Goal: Information Seeking & Learning: Learn about a topic

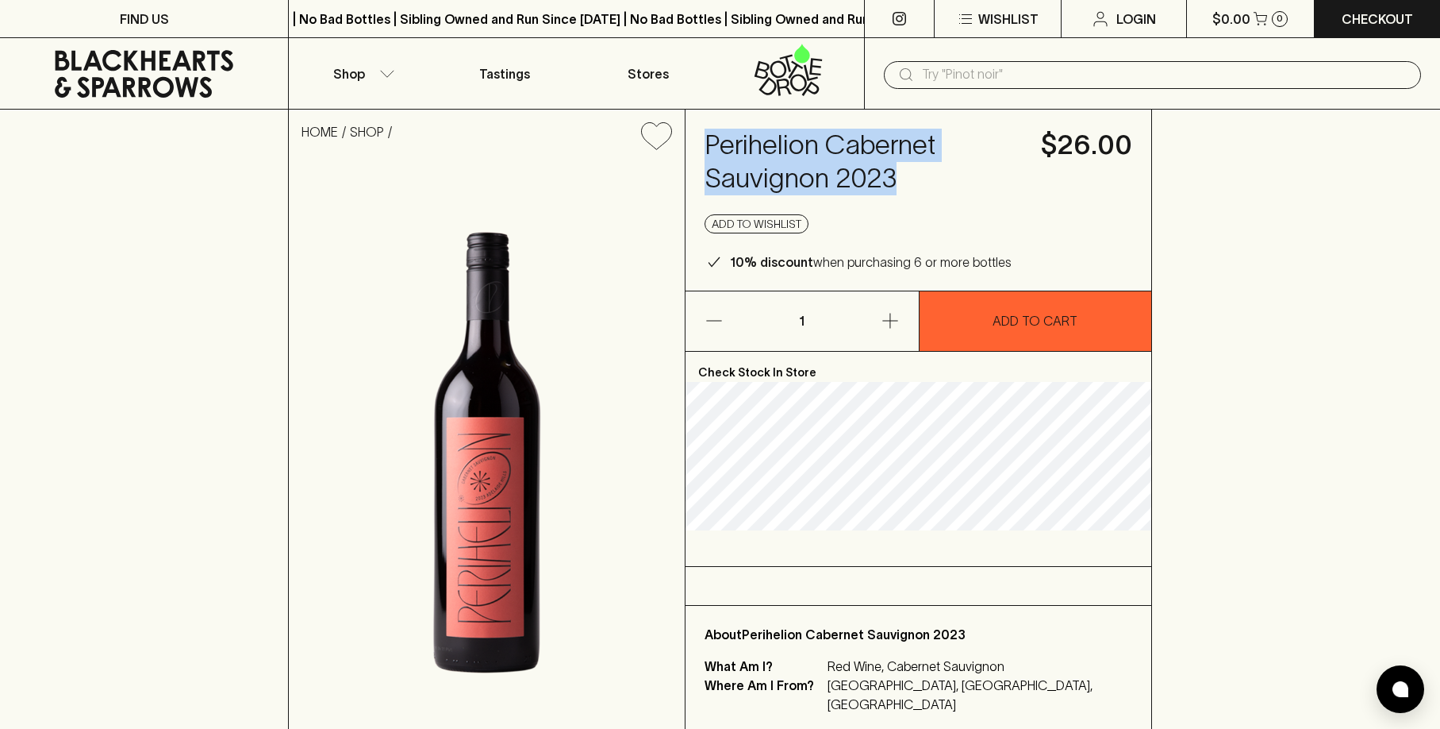
drag, startPoint x: 702, startPoint y: 141, endPoint x: 927, endPoint y: 183, distance: 229.3
click at [927, 183] on div "Perihelion Cabernet Sauvignon 2023 $26.00 Add to wishlist 10% discount when pur…" at bounding box center [919, 200] width 466 height 181
copy h4 "Perihelion Cabernet Sauvignon 2023"
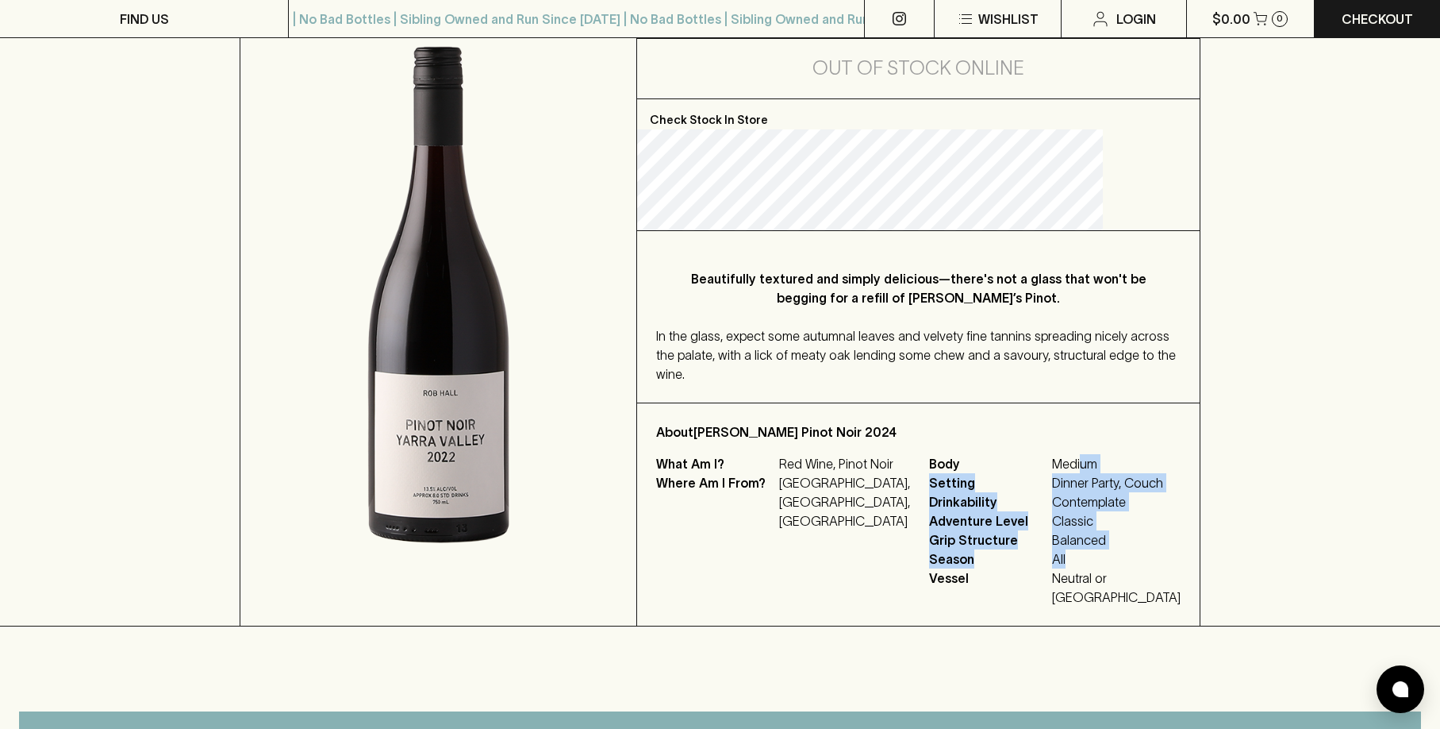
drag, startPoint x: 1096, startPoint y: 510, endPoint x: 1109, endPoint y: 580, distance: 71.8
click at [1109, 580] on div "Body Medium Setting Dinner Party, Couch Drinkability Contemplate Adventure Leve…" at bounding box center [1055, 530] width 252 height 152
click at [1109, 568] on span "All" at bounding box center [1116, 558] width 129 height 19
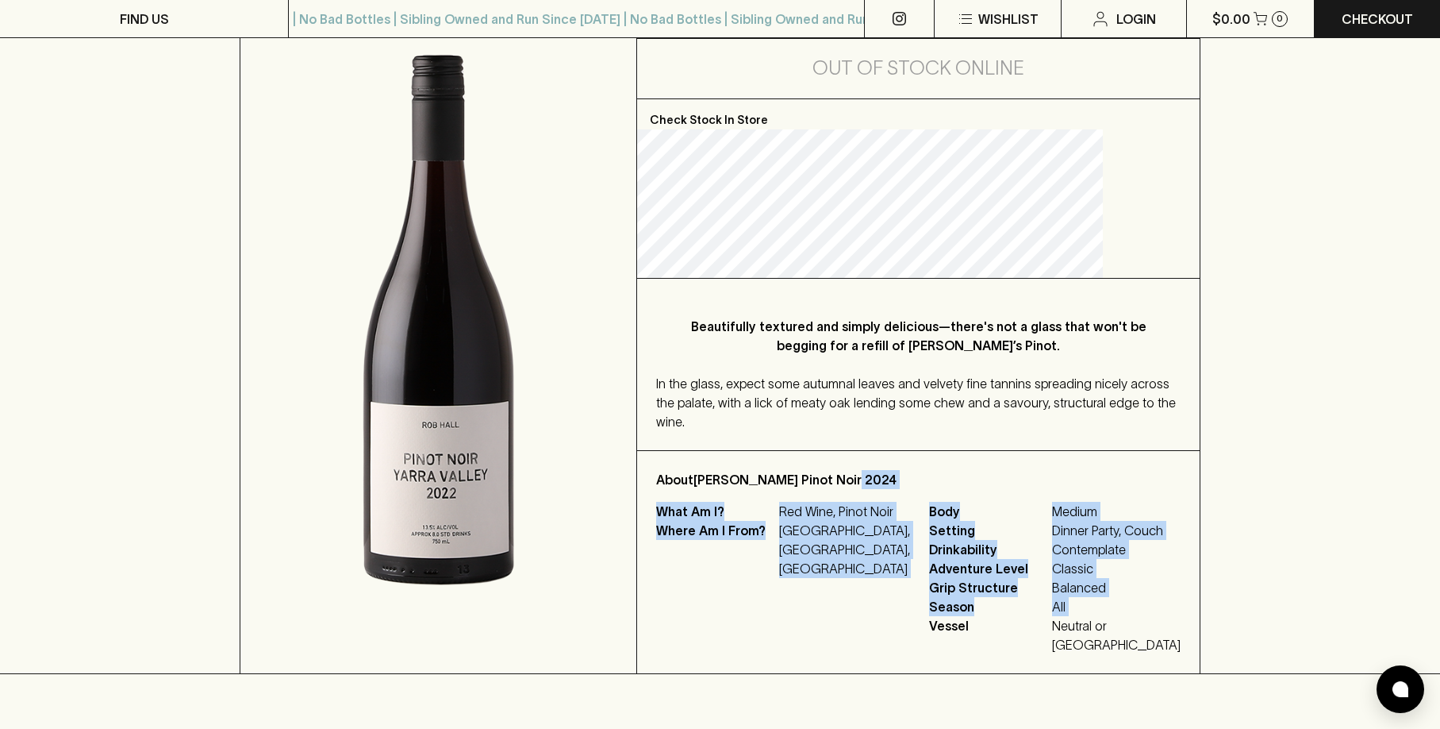
drag, startPoint x: 1109, startPoint y: 580, endPoint x: 1063, endPoint y: 460, distance: 128.4
click at [1063, 460] on div "About [PERSON_NAME] Pinot Noir 2024 What Am I? Red Wine, Pinot Noir Where Am I …" at bounding box center [918, 562] width 563 height 222
click at [1080, 531] on span "Dinner Party, Couch" at bounding box center [1116, 530] width 129 height 19
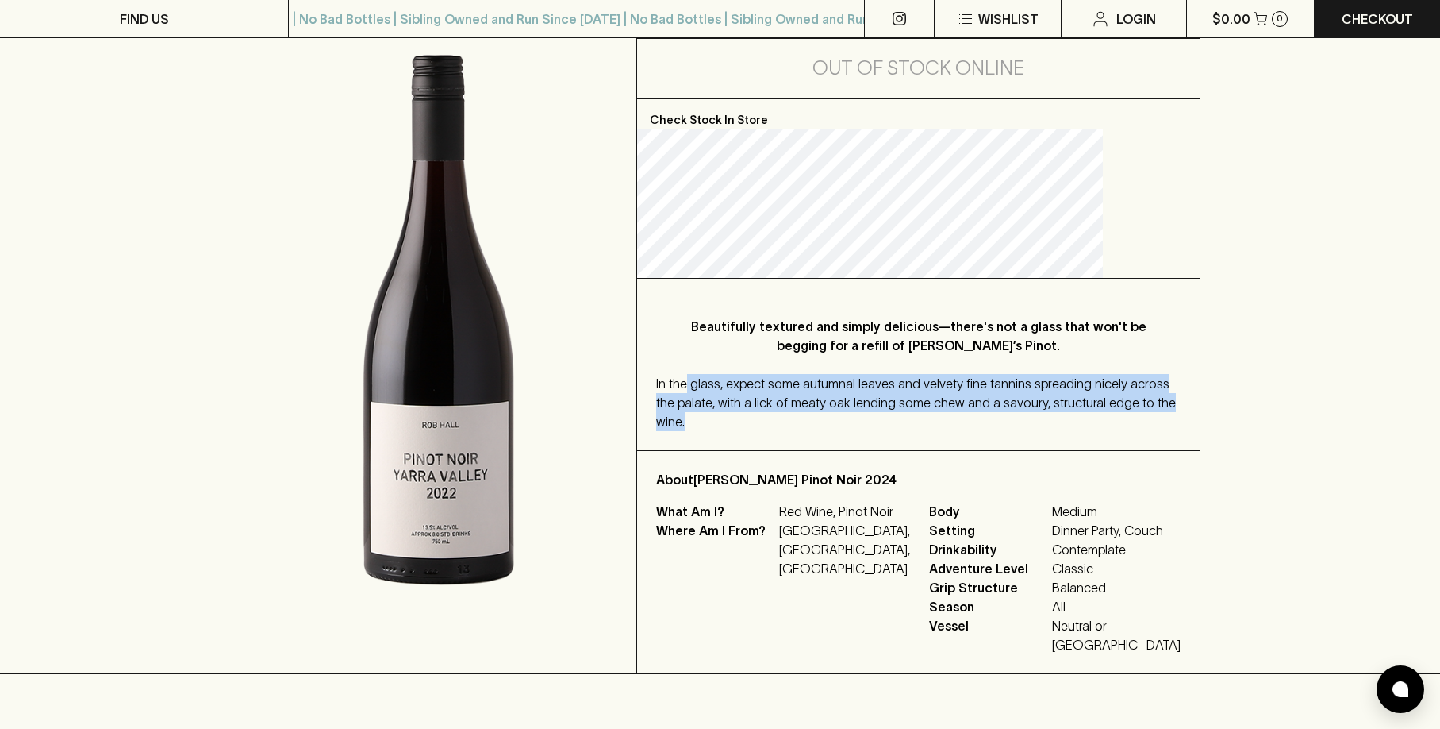
drag, startPoint x: 736, startPoint y: 388, endPoint x: 979, endPoint y: 438, distance: 247.9
click at [979, 438] on div "Beautifully textured and simply delicious—there's not a glass that won't be beg…" at bounding box center [918, 364] width 563 height 171
click at [971, 428] on div "In the glass, expect some autumnal leaves and velvety fine tannins spreading ni…" at bounding box center [918, 402] width 525 height 57
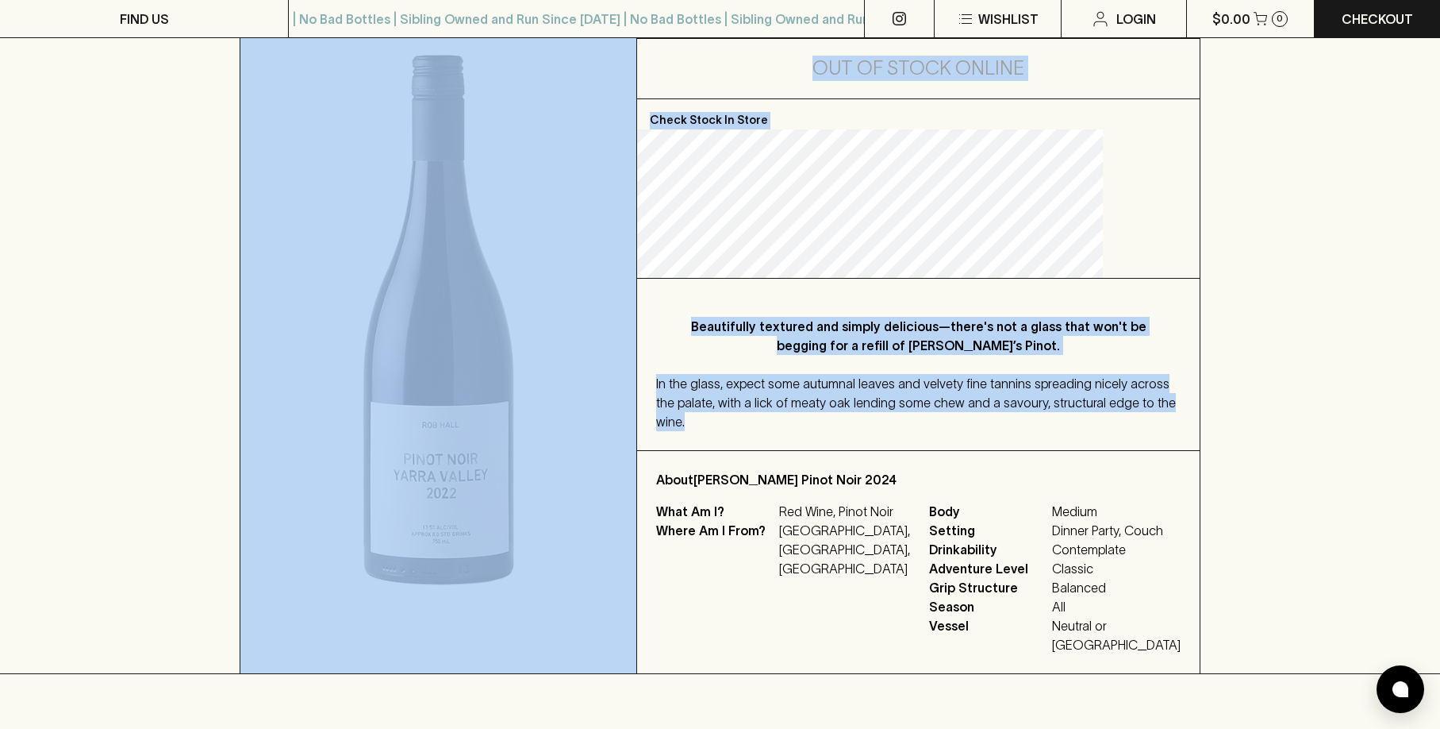
drag, startPoint x: 969, startPoint y: 428, endPoint x: 684, endPoint y: 377, distance: 289.4
click at [675, 378] on div "HOME SHOP Rob Hall Pinot Noir 2024 $32.00 Add to wishlist Out of Stock Online 1…" at bounding box center [720, 272] width 961 height 802
click at [763, 377] on span "In the glass, expect some autumnal leaves and velvety fine tannins spreading ni…" at bounding box center [916, 402] width 520 height 52
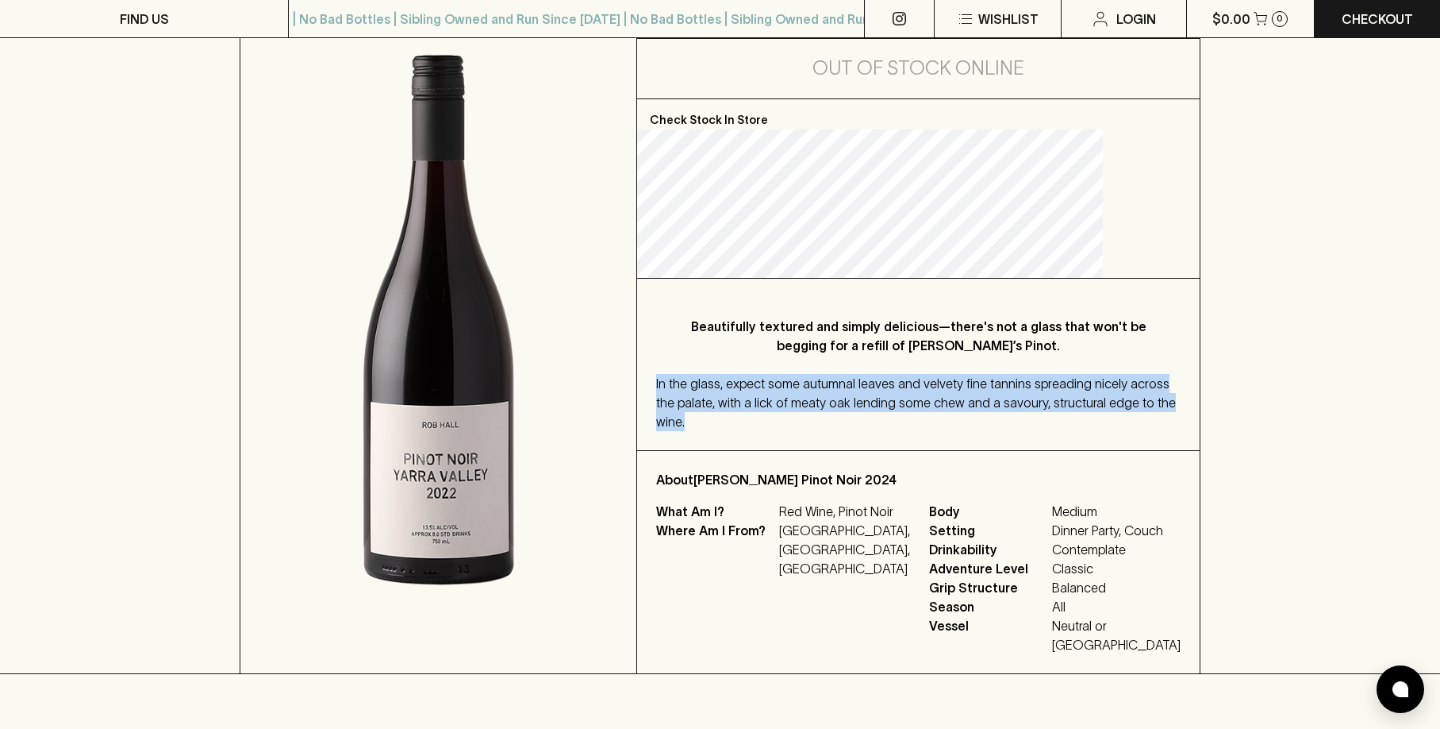
drag, startPoint x: 763, startPoint y: 377, endPoint x: 810, endPoint y: 379, distance: 46.9
click at [802, 379] on span "In the glass, expect some autumnal leaves and velvety fine tannins spreading ni…" at bounding box center [916, 402] width 520 height 52
click at [873, 381] on span "In the glass, expect some autumnal leaves and velvety fine tannins spreading ni…" at bounding box center [916, 402] width 520 height 52
drag, startPoint x: 890, startPoint y: 389, endPoint x: 926, endPoint y: 420, distance: 47.9
click at [926, 420] on div "In the glass, expect some autumnal leaves and velvety fine tannins spreading ni…" at bounding box center [918, 402] width 525 height 57
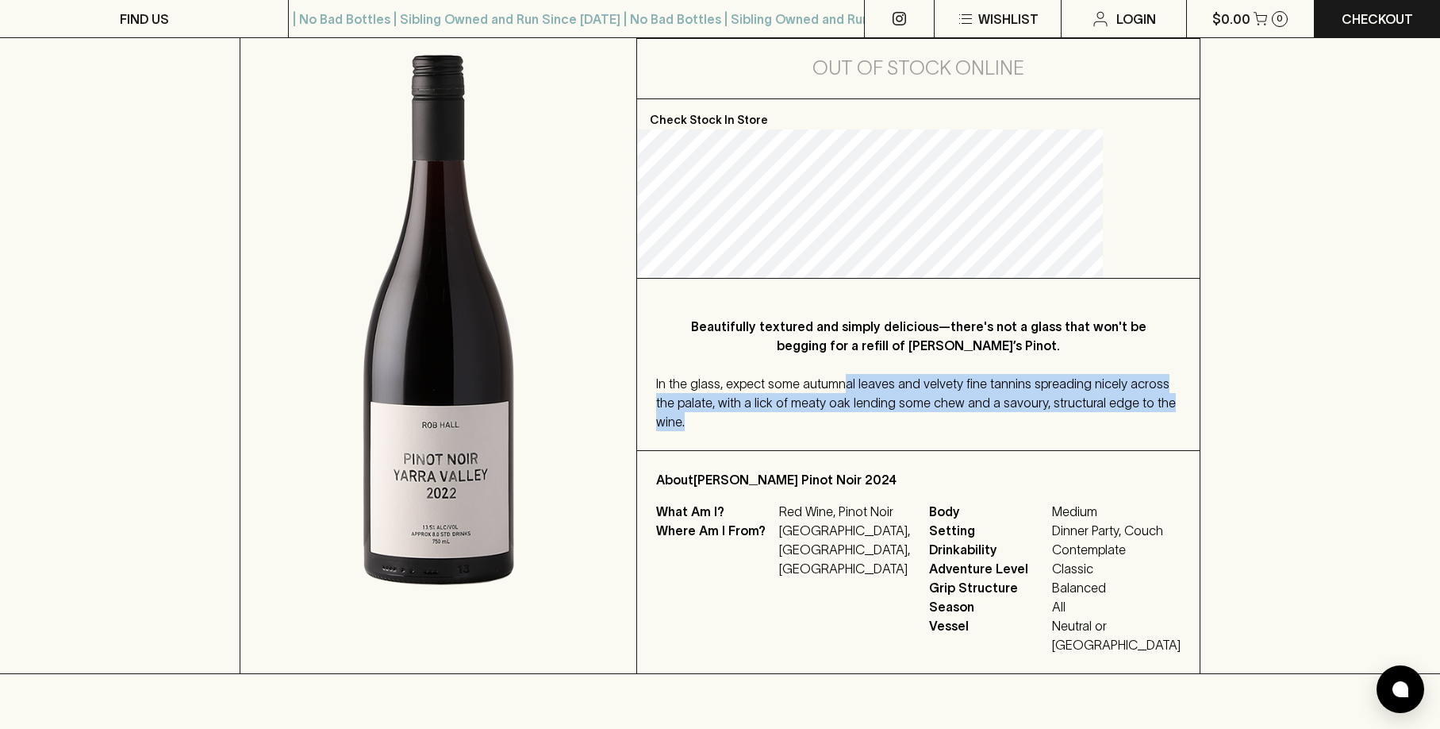
click at [926, 420] on div "In the glass, expect some autumnal leaves and velvety fine tannins spreading ni…" at bounding box center [918, 402] width 525 height 57
drag, startPoint x: 754, startPoint y: 406, endPoint x: 719, endPoint y: 371, distance: 49.4
click at [719, 371] on div "Beautifully textured and simply delicious—there's not a glass that won't be beg…" at bounding box center [918, 364] width 563 height 171
click at [719, 370] on div "Beautifully textured and simply delicious—there's not a glass that won't be beg…" at bounding box center [918, 364] width 563 height 171
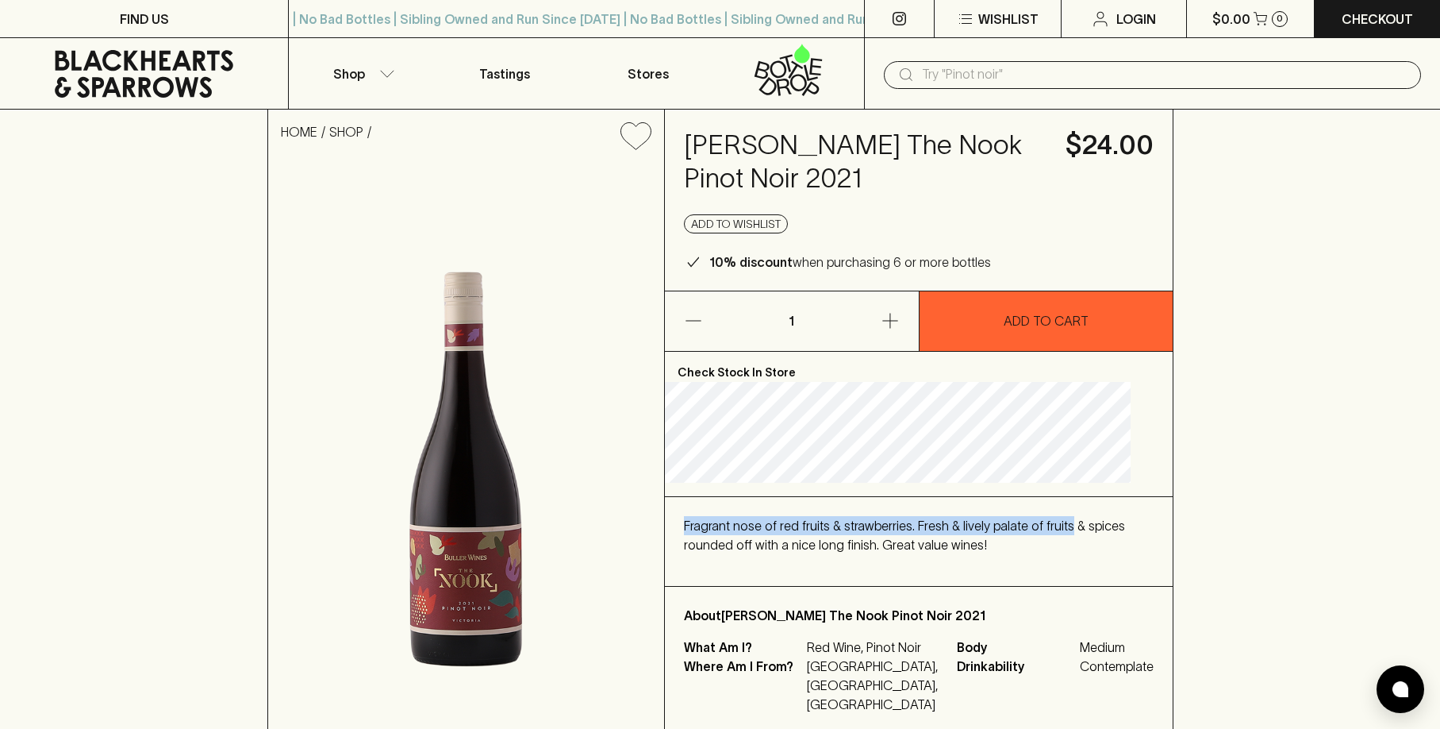
click at [1080, 519] on div "Check Stock In Store Fragrant nose of red fruits & strawberries. Fresh & lively…" at bounding box center [919, 542] width 508 height 381
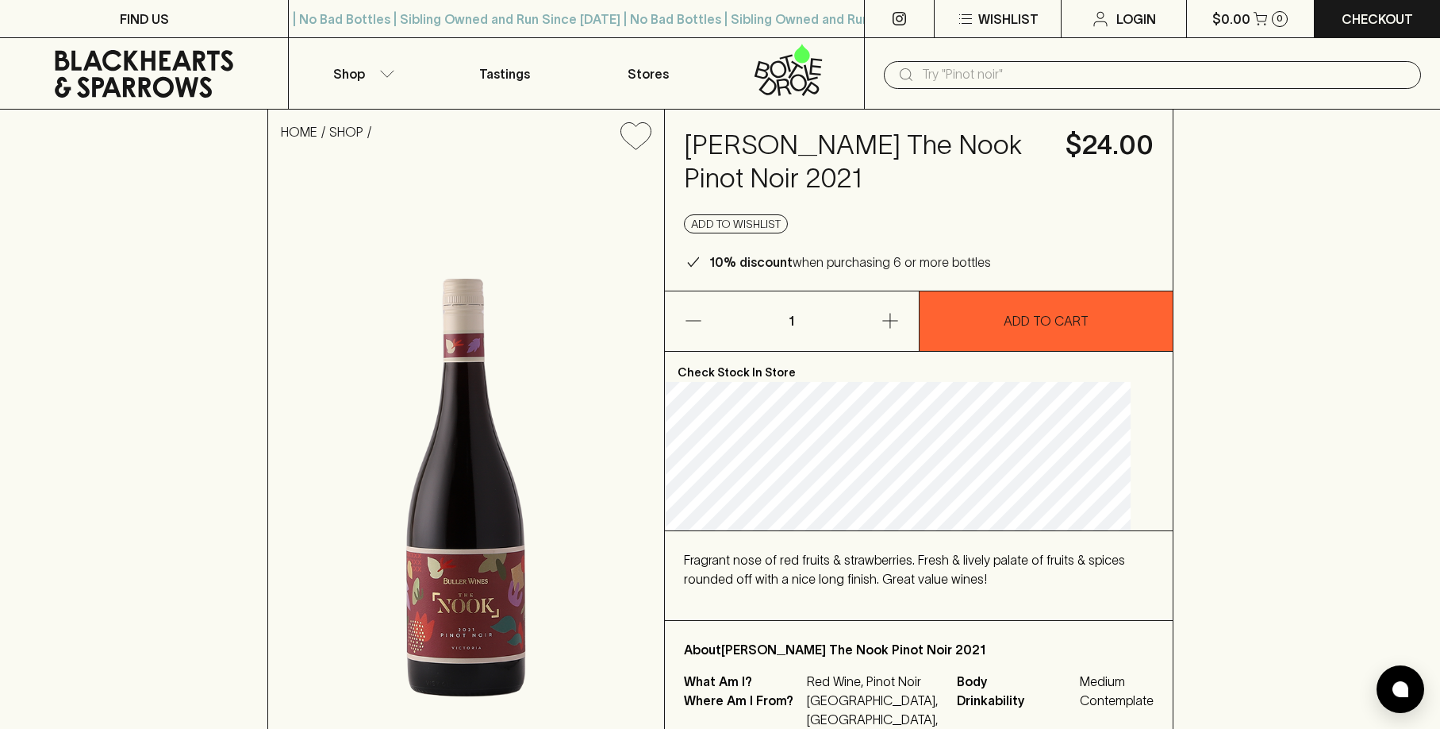
click at [1035, 578] on p "Fragrant nose of red fruits & strawberries. Fresh & lively palate of fruits & s…" at bounding box center [919, 569] width 470 height 38
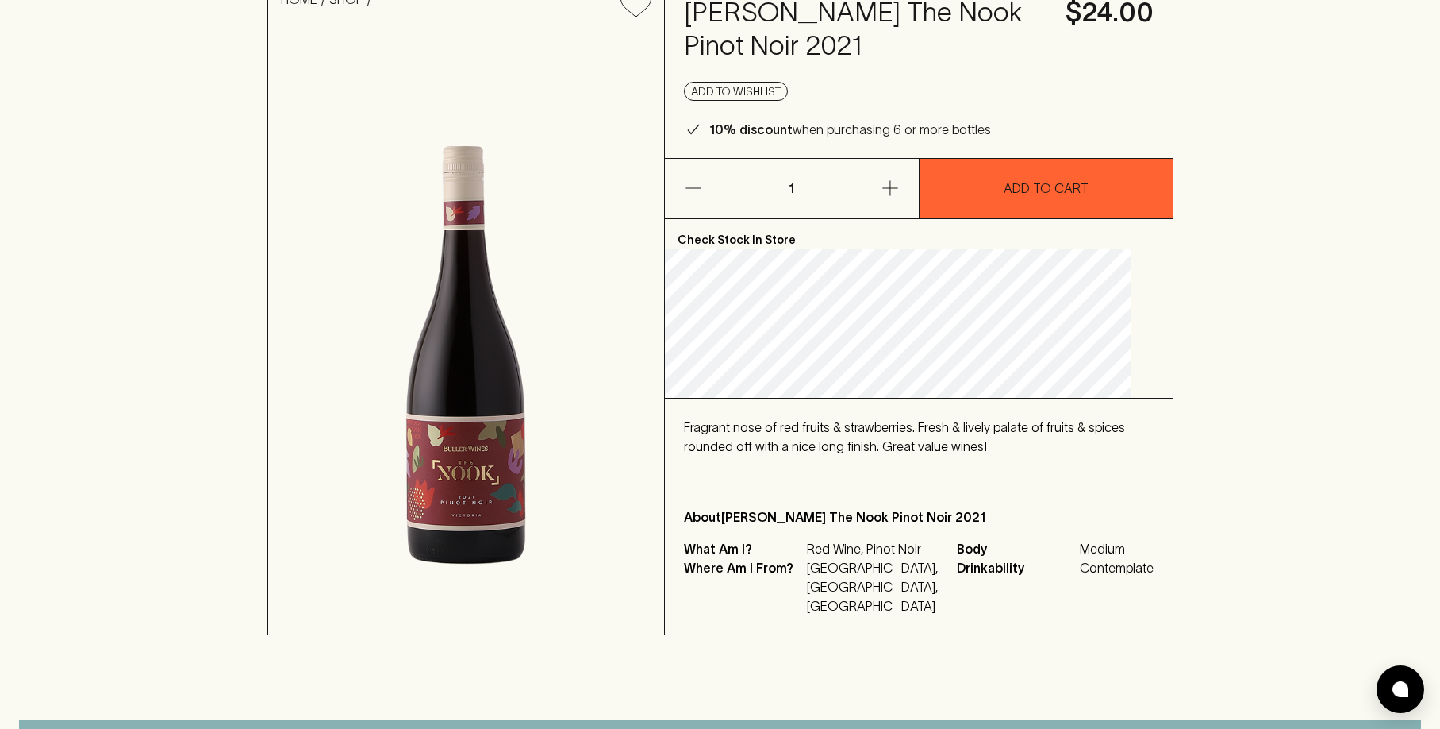
scroll to position [159, 0]
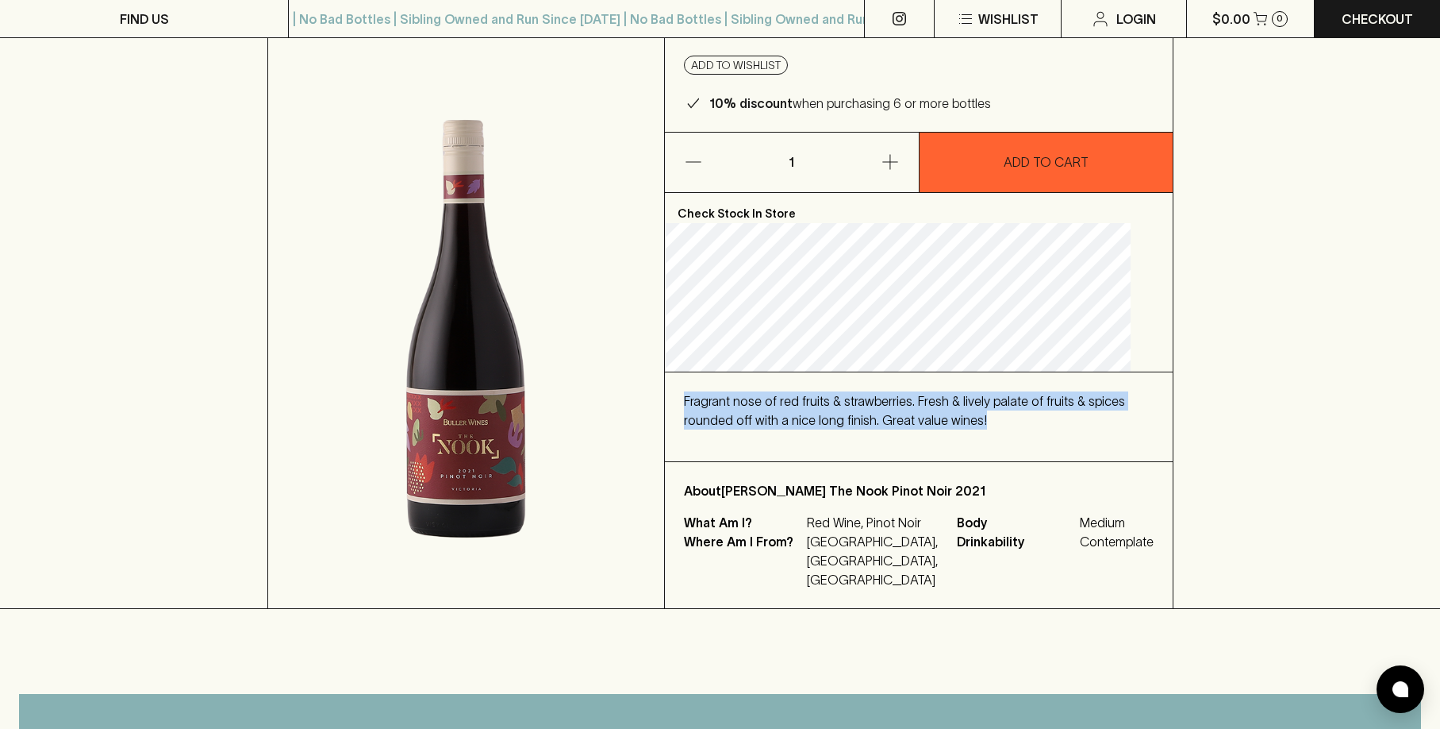
drag, startPoint x: 697, startPoint y: 398, endPoint x: 1071, endPoint y: 431, distance: 375.3
click at [1071, 431] on div "Fragrant nose of red fruits & strawberries. Fresh & lively palate of fruits & s…" at bounding box center [919, 416] width 508 height 89
click at [1071, 431] on div "Fragrant nose of red fruits & strawberries. Fresh & lively palate of fruits & s…" at bounding box center [919, 416] width 470 height 51
drag, startPoint x: 1071, startPoint y: 431, endPoint x: 695, endPoint y: 391, distance: 377.5
click at [695, 391] on div "Fragrant nose of red fruits & strawberries. Fresh & lively palate of fruits & s…" at bounding box center [919, 416] width 508 height 89
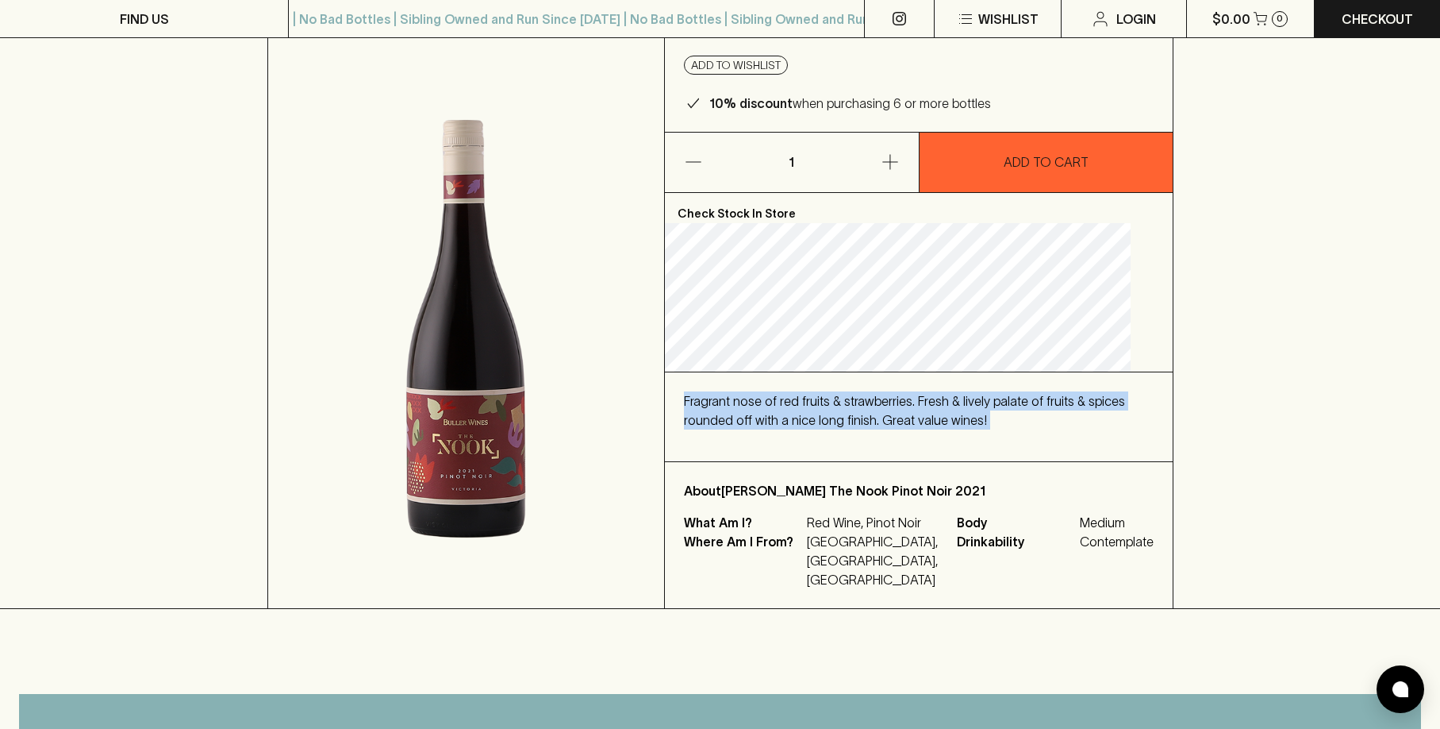
click at [944, 396] on p "Fragrant nose of red fruits & strawberries. Fresh & lively palate of fruits & s…" at bounding box center [919, 410] width 470 height 38
drag, startPoint x: 704, startPoint y: 398, endPoint x: 1071, endPoint y: 424, distance: 368.3
click at [1071, 424] on div "Fragrant nose of red fruits & strawberries. Fresh & lively palate of fruits & s…" at bounding box center [919, 416] width 508 height 89
copy p "Fragrant nose of red fruits & strawberries. Fresh & lively palate of fruits & s…"
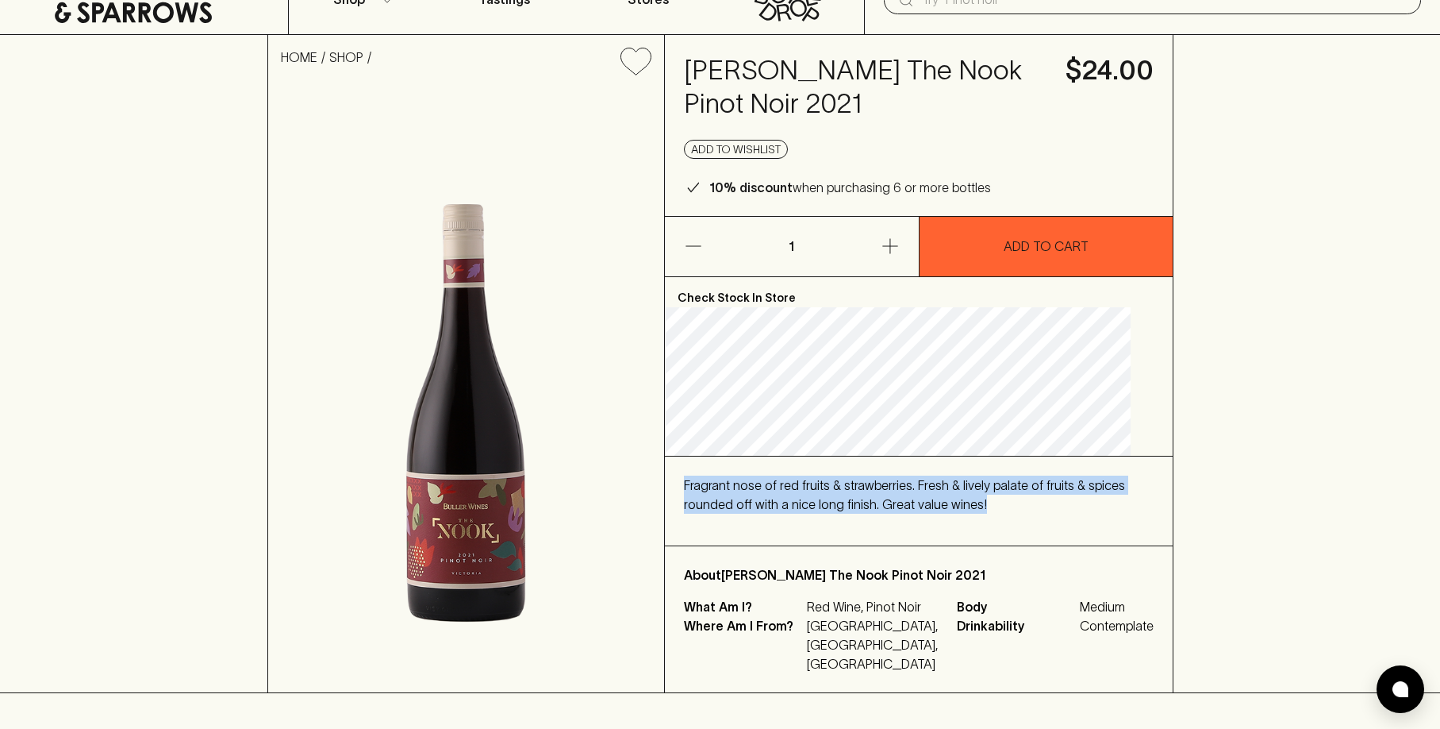
scroll to position [0, 0]
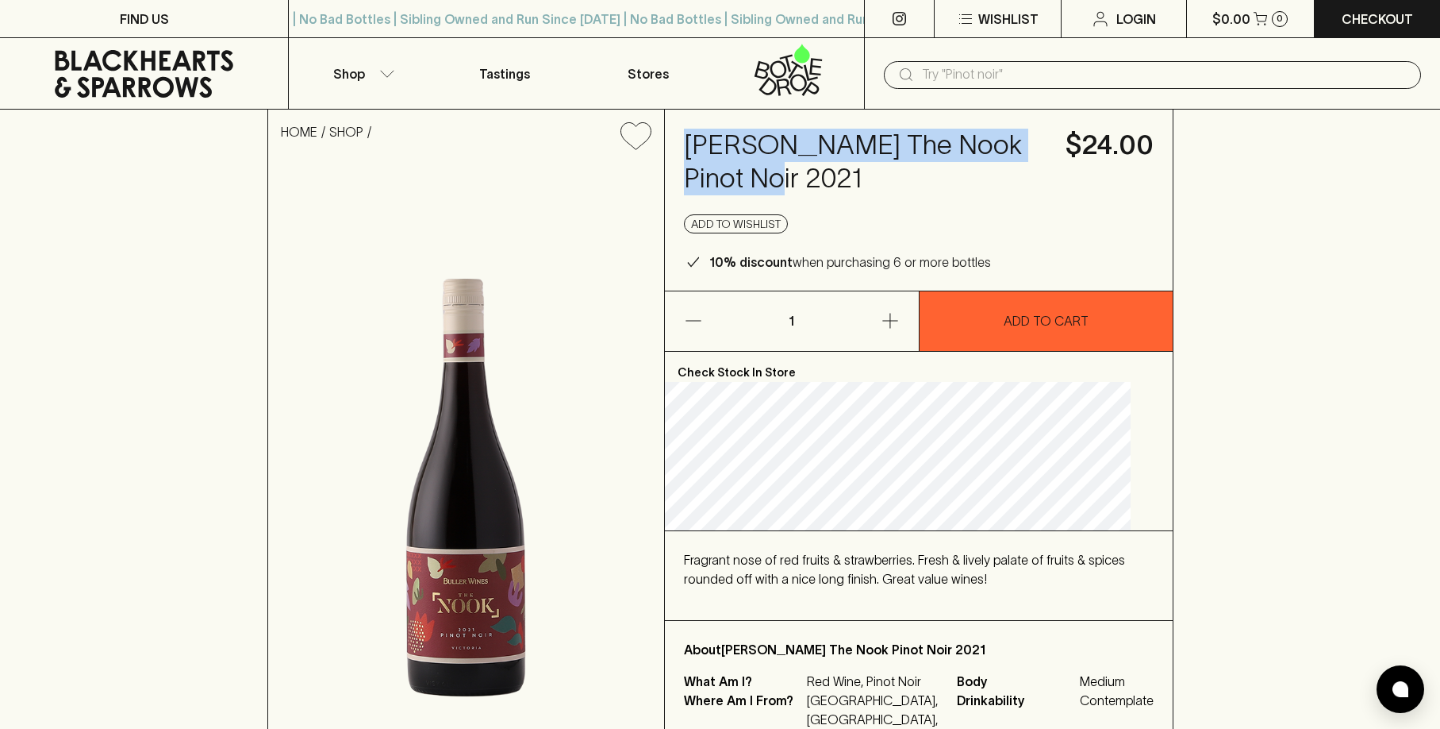
drag, startPoint x: 701, startPoint y: 133, endPoint x: 835, endPoint y: 198, distance: 149.1
click at [833, 198] on div "Buller The Nook Pinot Noir 2021 $24.00 Add to wishlist 10% discount when purcha…" at bounding box center [919, 200] width 508 height 181
copy h4 "Buller The Nook Pinot Noir 2021"
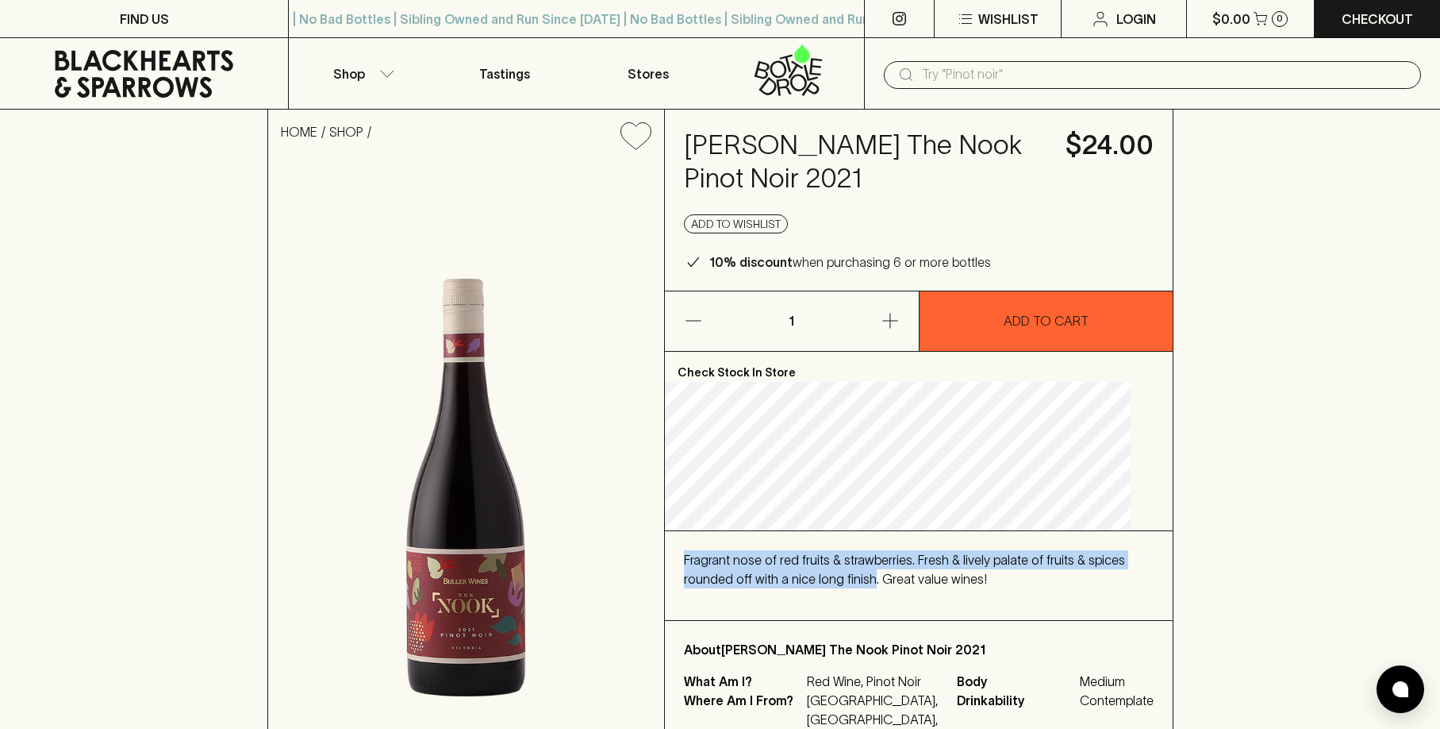
drag, startPoint x: 856, startPoint y: 552, endPoint x: 928, endPoint y: 581, distance: 78.0
click at [928, 581] on div "Fragrant nose of red fruits & strawberries. Fresh & lively palate of fruits & s…" at bounding box center [919, 575] width 508 height 89
copy p "Fragrant nose of red fruits & strawberries. Fresh & lively palate of fruits & s…"
click at [785, 579] on p "Fragrant nose of red fruits & strawberries. Fresh & lively palate of fruits & s…" at bounding box center [919, 569] width 470 height 38
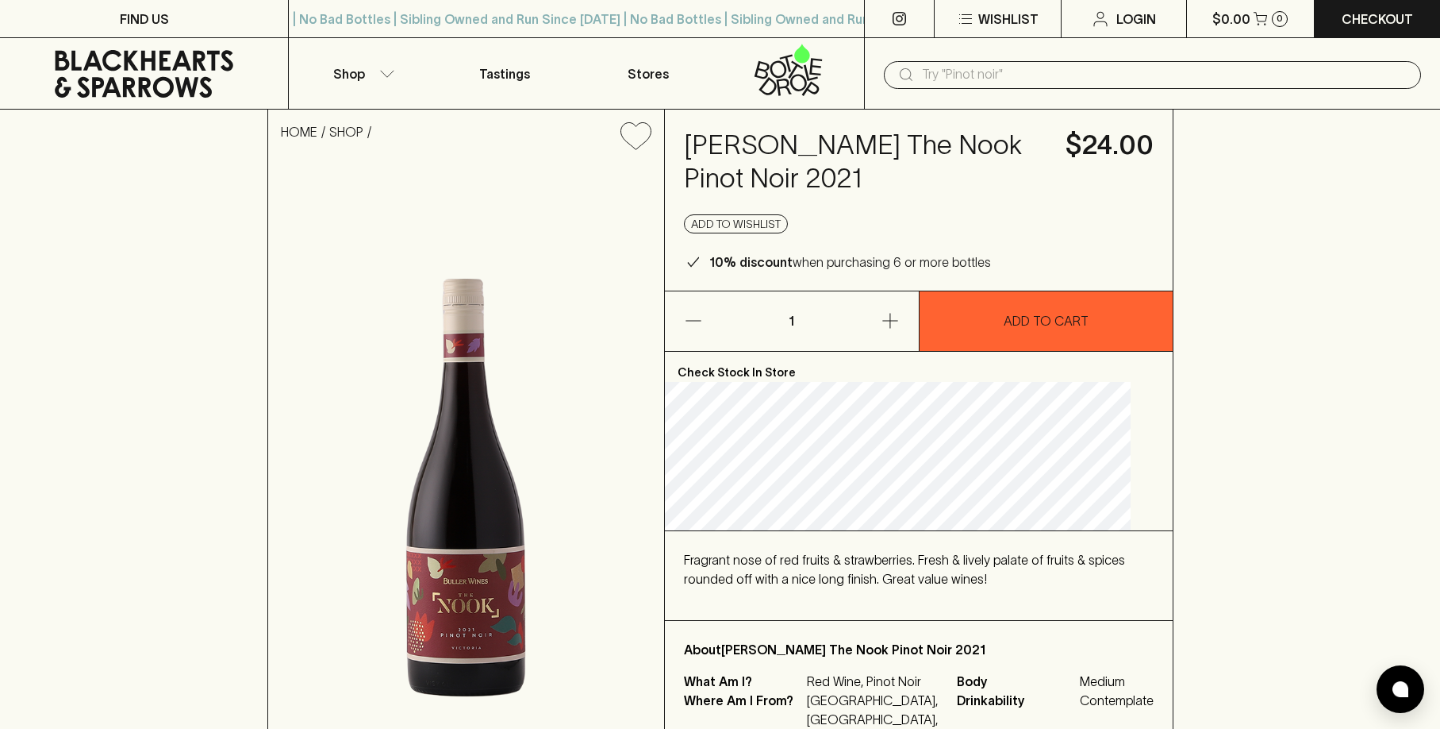
scroll to position [79, 0]
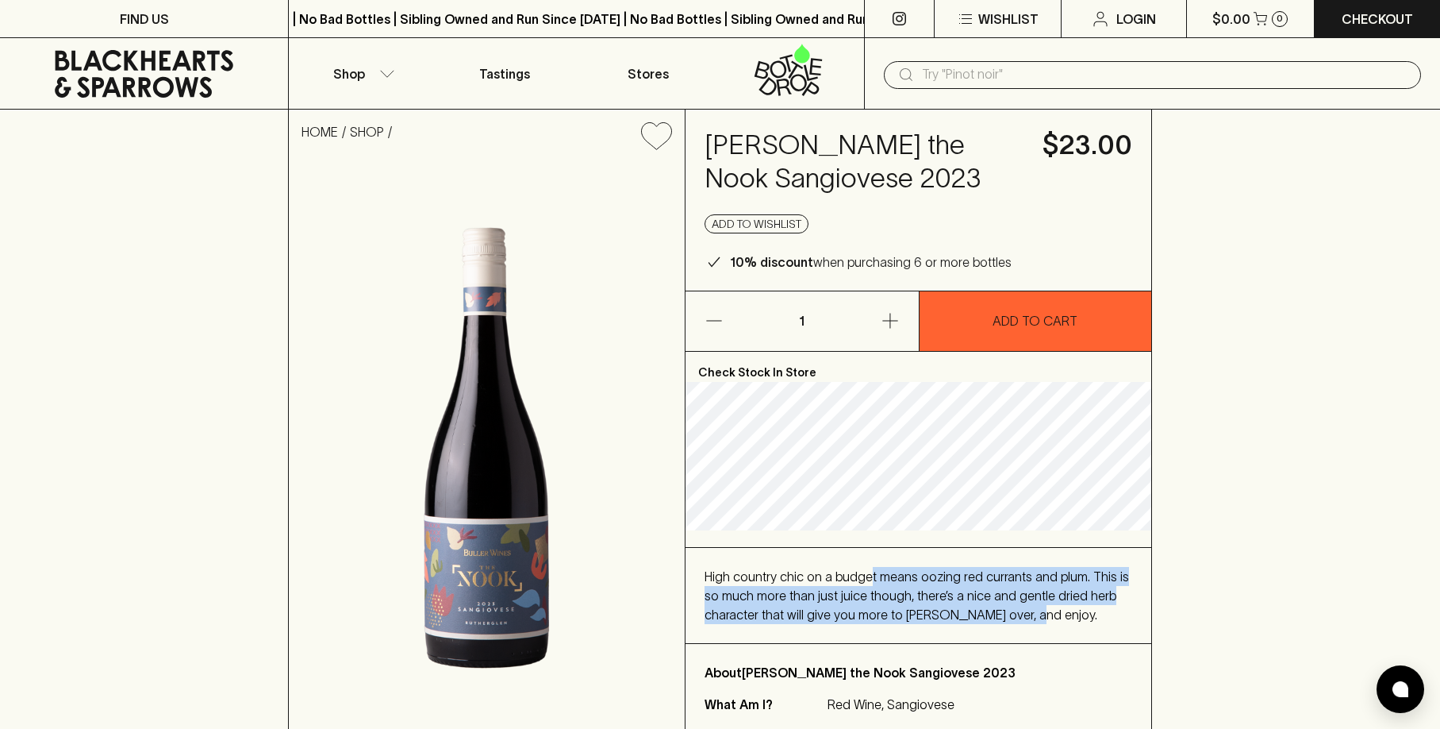
drag, startPoint x: 1020, startPoint y: 597, endPoint x: 1081, endPoint y: 625, distance: 67.1
click at [1081, 625] on div "High country chic on a budget means oozing red currants and plum. This is so mu…" at bounding box center [919, 595] width 466 height 95
click at [1070, 613] on div "High country chic on a budget means oozing red currants and plum. This is so mu…" at bounding box center [919, 595] width 428 height 57
drag, startPoint x: 1052, startPoint y: 608, endPoint x: 690, endPoint y: 567, distance: 364.2
click at [690, 567] on div "High country chic on a budget means oozing red currants and plum. This is so mu…" at bounding box center [919, 595] width 466 height 95
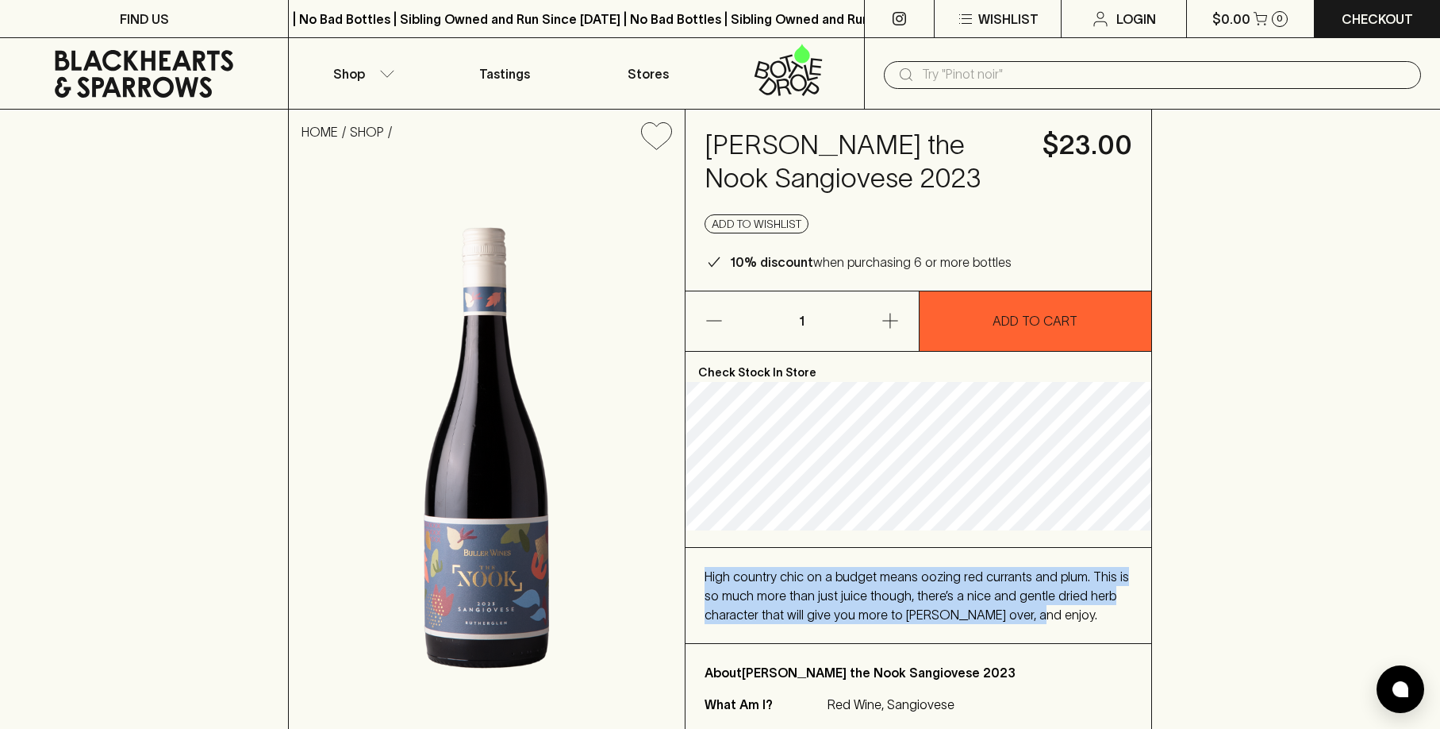
click at [729, 563] on div "High country chic on a budget means oozing red currants and plum. This is so mu…" at bounding box center [919, 595] width 466 height 95
drag, startPoint x: 732, startPoint y: 563, endPoint x: 1114, endPoint y: 626, distance: 387.6
click at [1114, 626] on div "High country chic on a budget means oozing red currants and plum. This is so mu…" at bounding box center [919, 595] width 466 height 95
click at [1094, 627] on div "High country chic on a budget means oozing red currants and plum. This is so mu…" at bounding box center [919, 595] width 466 height 95
drag, startPoint x: 1056, startPoint y: 618, endPoint x: 704, endPoint y: 574, distance: 355.2
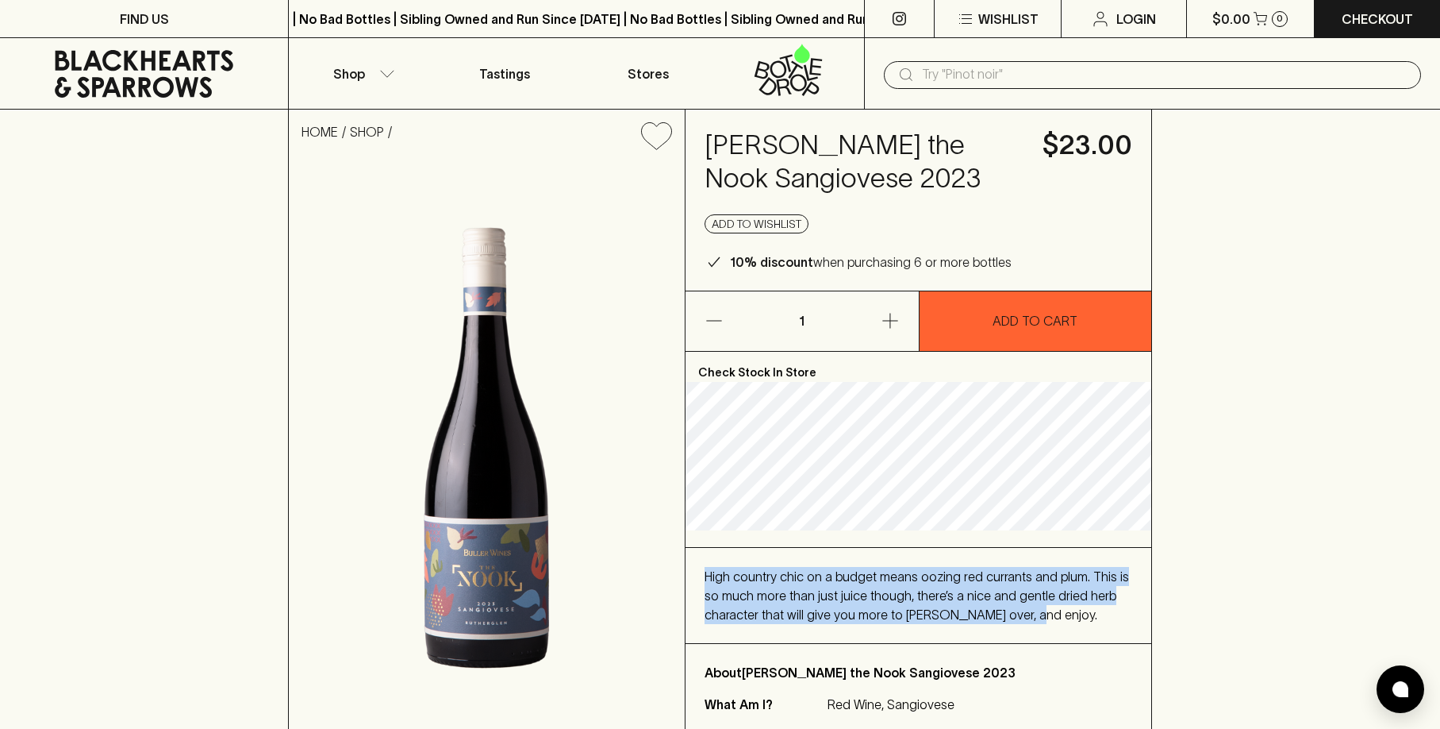
click at [704, 574] on div "High country chic on a budget means oozing red currants and plum. This is so mu…" at bounding box center [919, 595] width 466 height 95
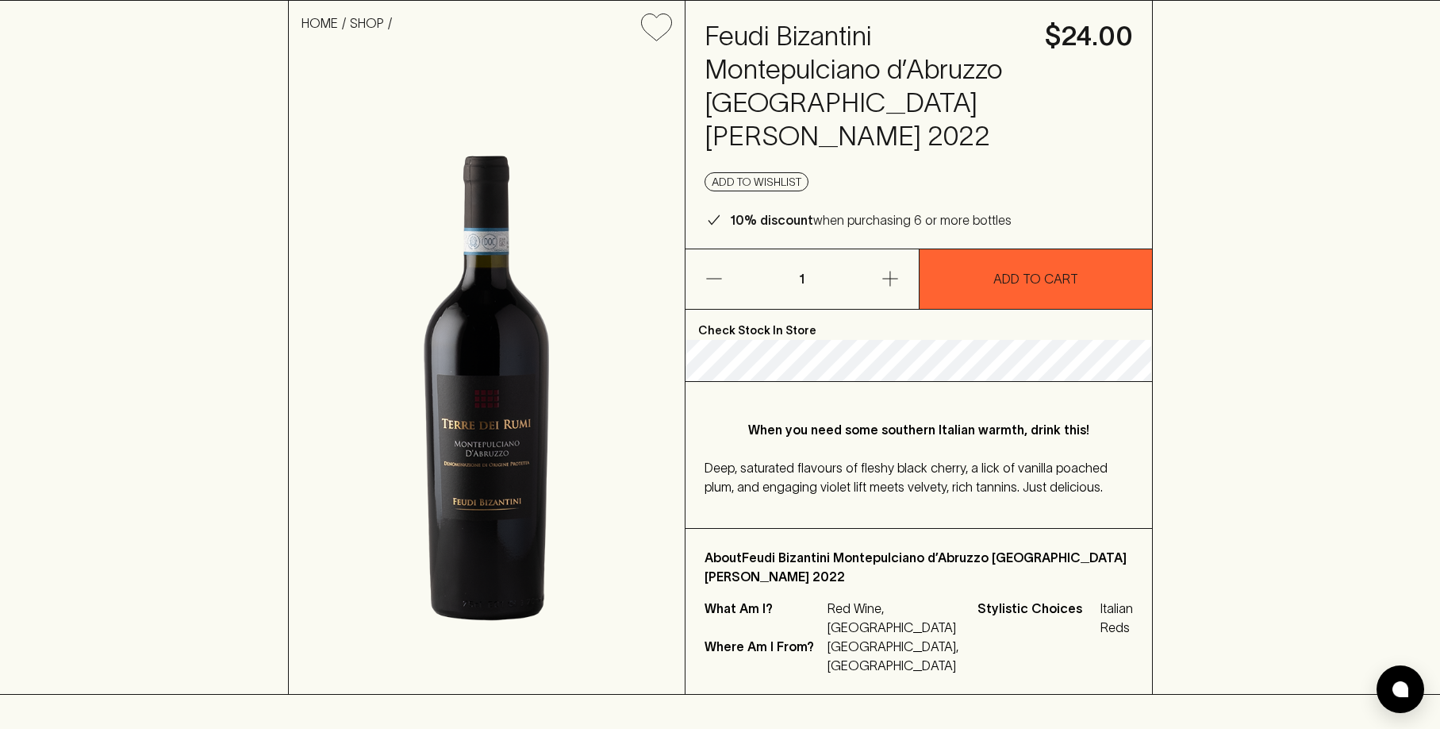
scroll to position [159, 0]
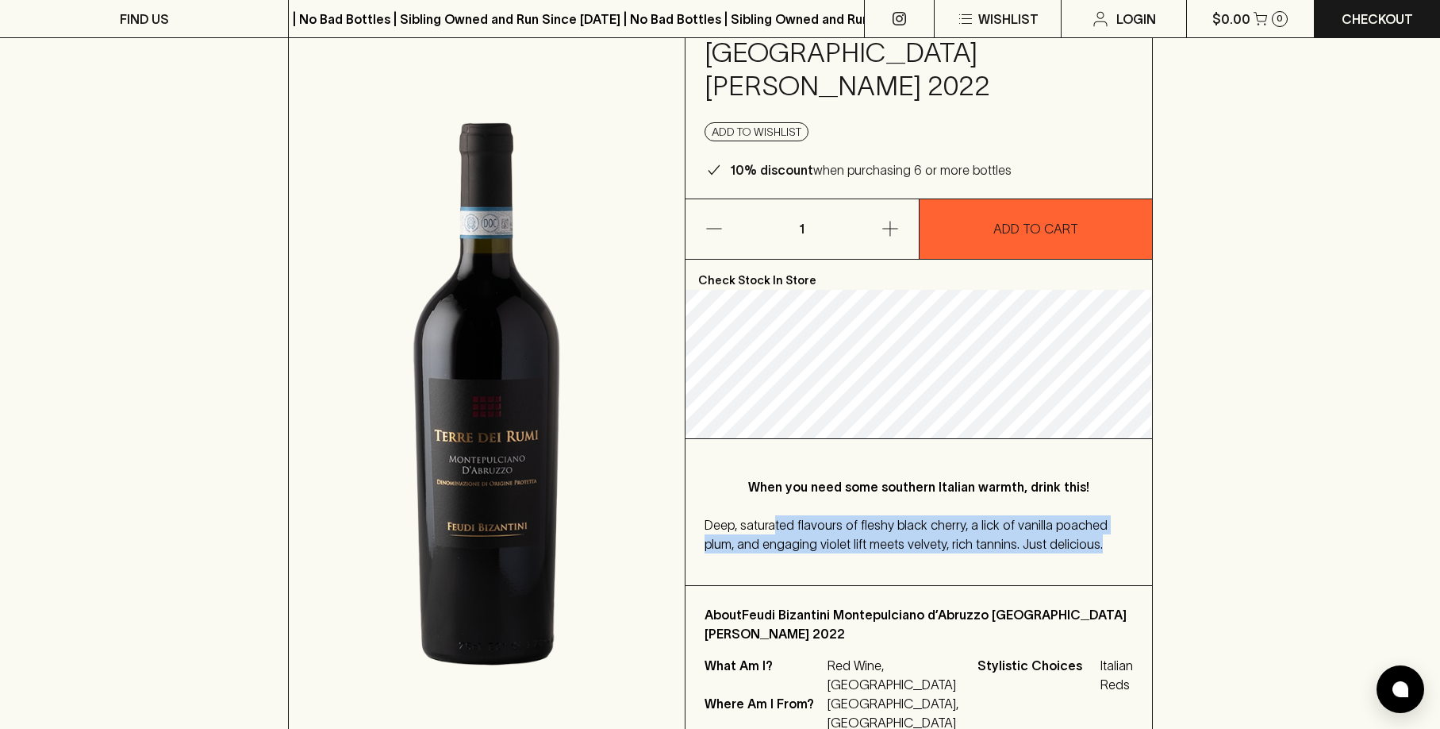
drag, startPoint x: 775, startPoint y: 445, endPoint x: 1141, endPoint y: 518, distance: 373.1
click at [1141, 518] on div "When you need some southern Italian warmth, drink this! Deep, saturated flavour…" at bounding box center [919, 512] width 467 height 146
click at [1115, 516] on p "Deep, saturated flavours of fleshy black cherry, a lick of vanilla poached plum…" at bounding box center [919, 534] width 429 height 38
drag, startPoint x: 1075, startPoint y: 516, endPoint x: 894, endPoint y: 486, distance: 182.5
click at [894, 515] on p "Deep, saturated flavours of fleshy black cherry, a lick of vanilla poached plum…" at bounding box center [919, 534] width 429 height 38
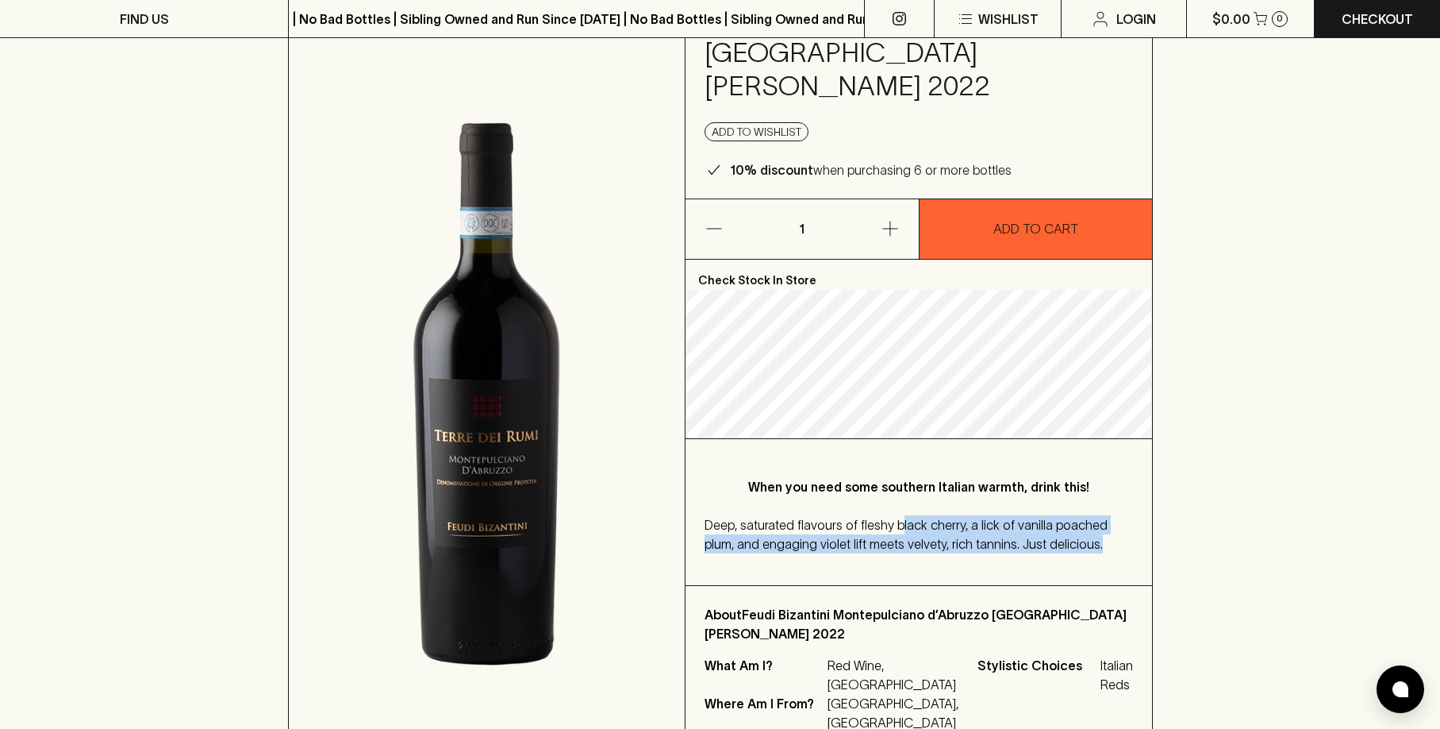
click at [894, 515] on p "Deep, saturated flavours of fleshy black cherry, a lick of vanilla poached plum…" at bounding box center [919, 534] width 429 height 38
drag, startPoint x: 917, startPoint y: 497, endPoint x: 1100, endPoint y: 510, distance: 183.8
click at [1100, 515] on p "Deep, saturated flavours of fleshy black cherry, a lick of vanilla poached plum…" at bounding box center [919, 534] width 429 height 38
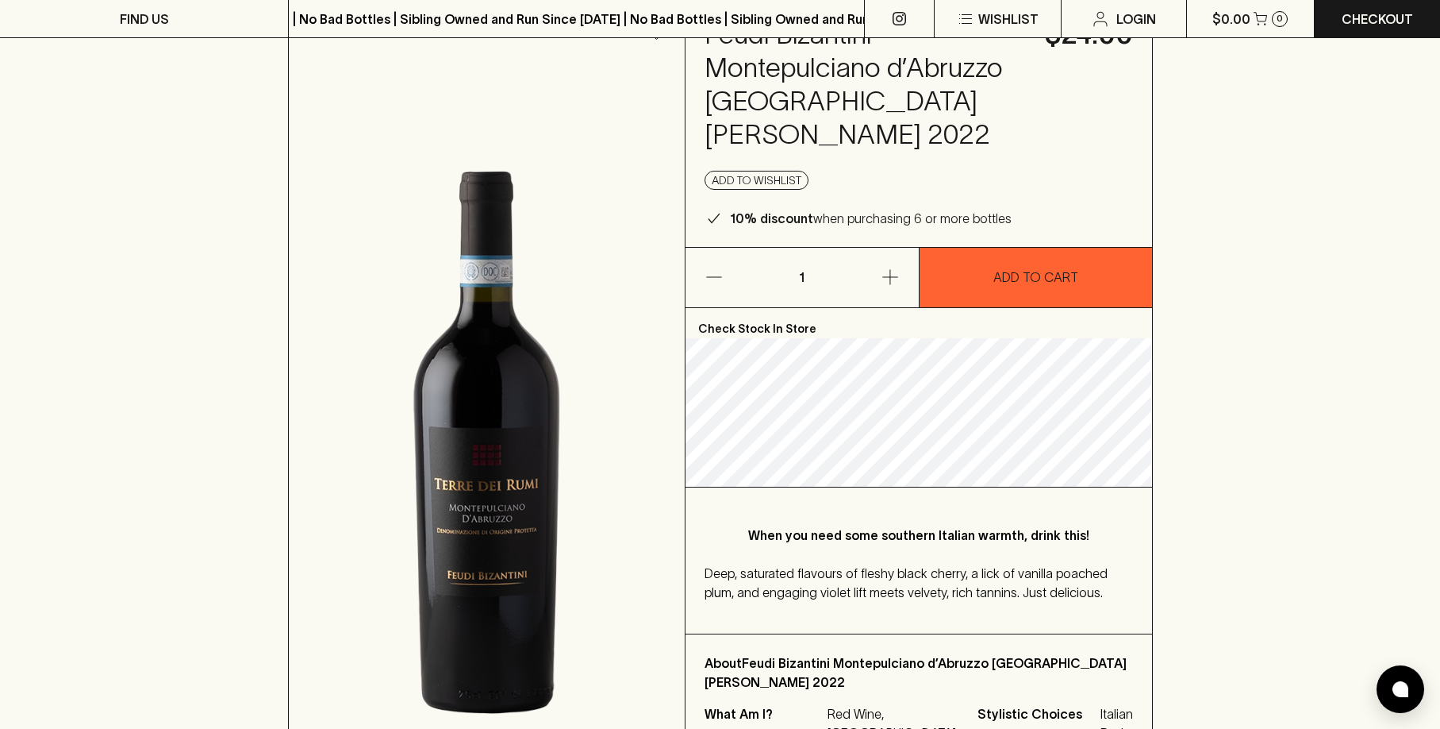
scroll to position [0, 0]
